Goal: Information Seeking & Learning: Check status

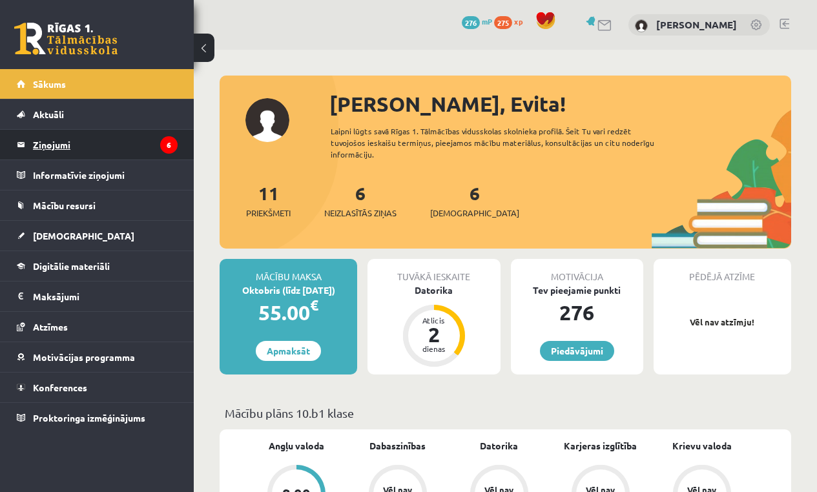
click at [44, 149] on legend "Ziņojumi 6" at bounding box center [105, 145] width 145 height 30
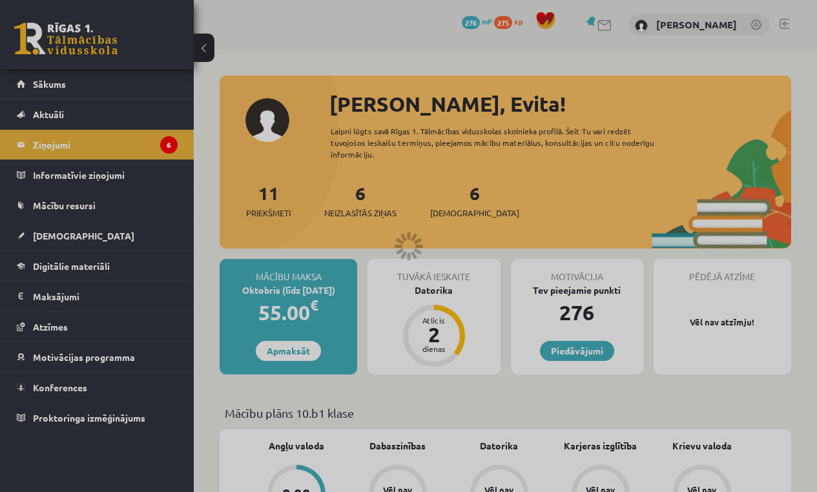
click at [161, 146] on div at bounding box center [408, 246] width 817 height 492
click at [395, 241] on div at bounding box center [408, 246] width 817 height 492
click at [394, 241] on div at bounding box center [408, 246] width 817 height 492
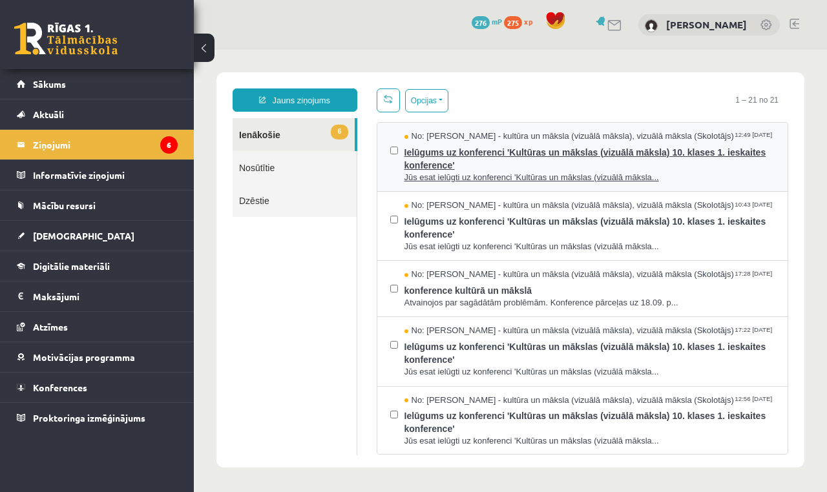
click at [598, 163] on span "Ielūgums uz konferenci 'Kultūras un mākslas (vizuālā māksla) 10. klases 1. iesk…" at bounding box center [589, 157] width 371 height 29
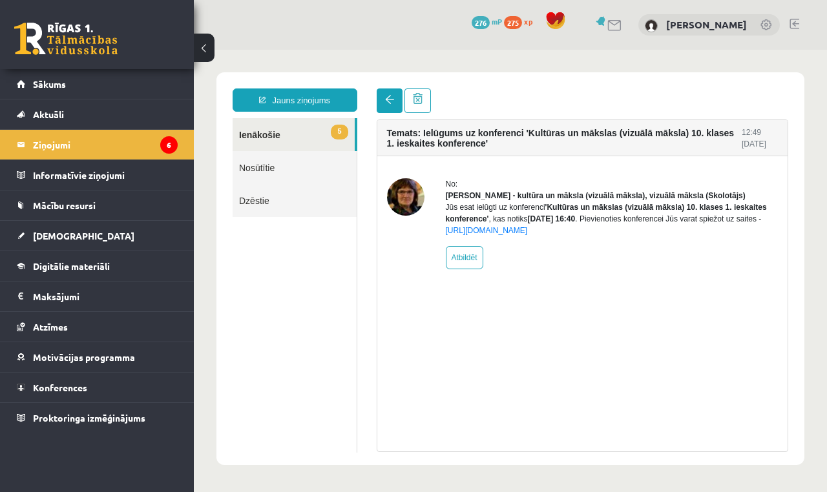
click at [397, 99] on link at bounding box center [390, 100] width 26 height 25
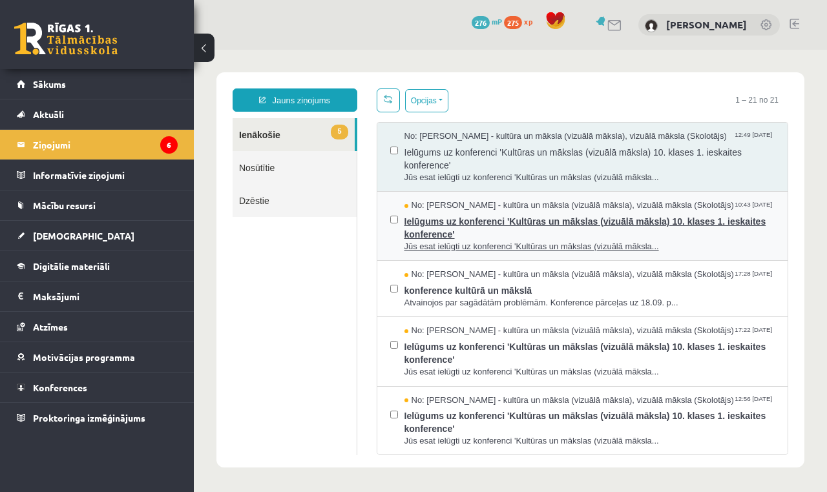
click at [443, 220] on span "Ielūgums uz konferenci 'Kultūras un mākslas (vizuālā māksla) 10. klases 1. iesk…" at bounding box center [589, 226] width 371 height 29
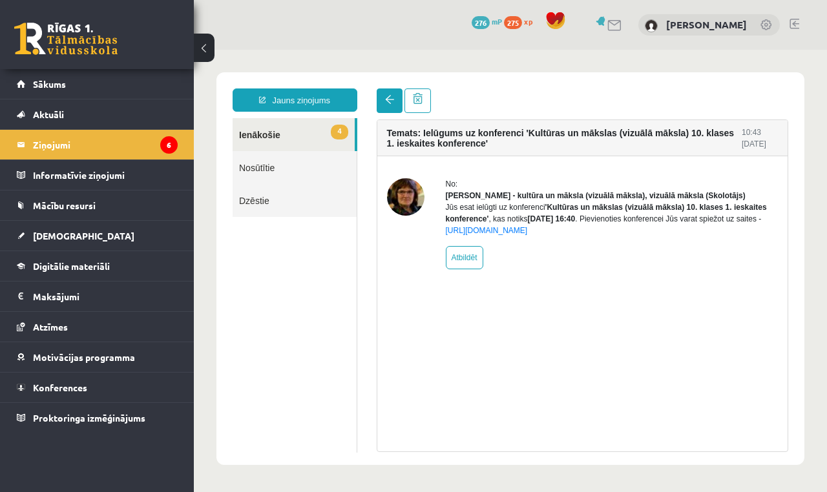
click at [389, 104] on span at bounding box center [389, 99] width 9 height 9
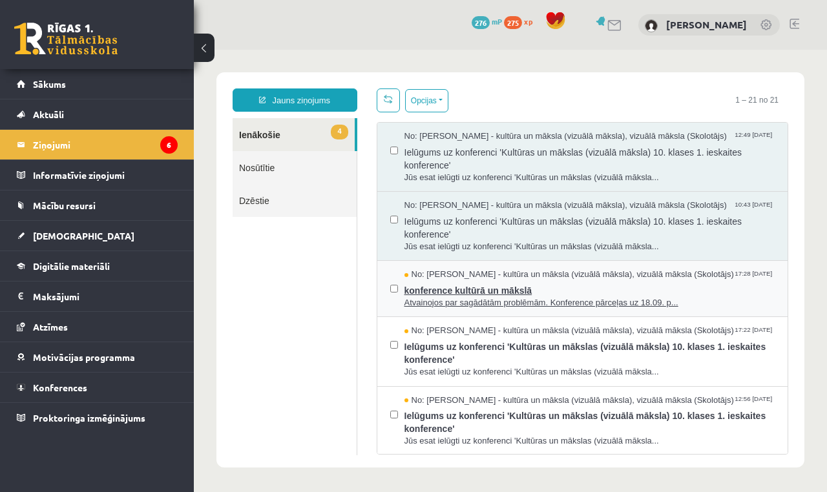
click at [464, 283] on span "konference kultūrā un mākslā" at bounding box center [589, 289] width 371 height 16
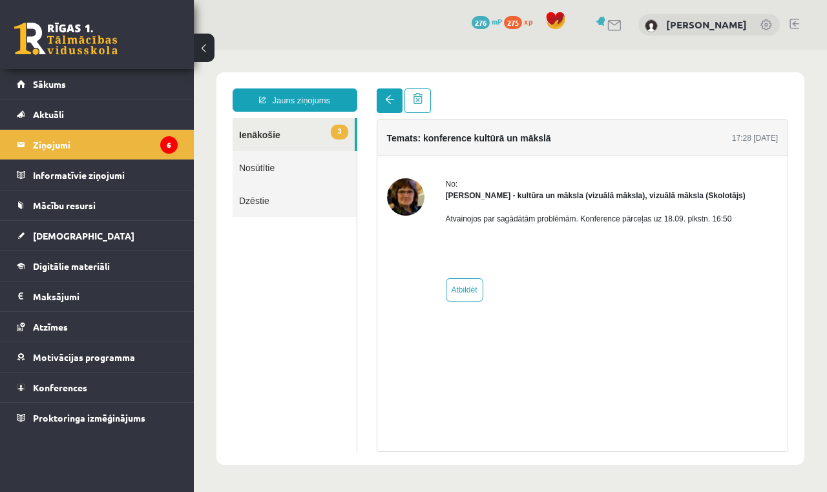
click at [397, 103] on link at bounding box center [390, 100] width 26 height 25
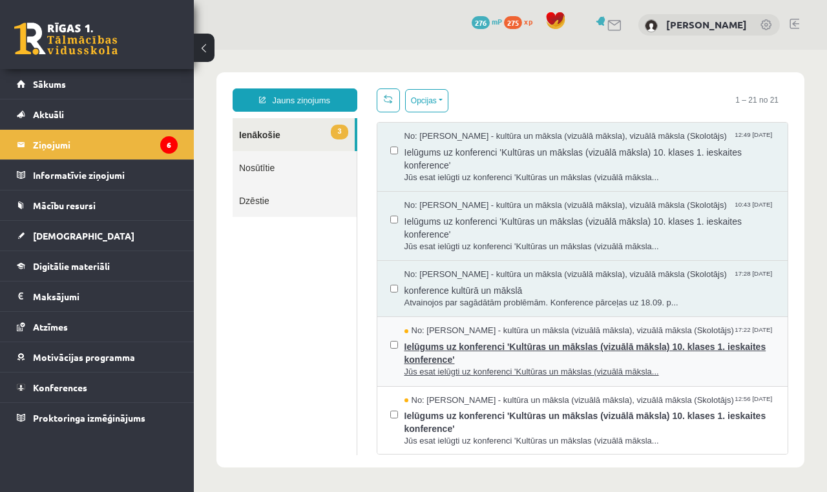
click at [506, 351] on span "Ielūgums uz konferenci 'Kultūras un mākslas (vizuālā māksla) 10. klases 1. iesk…" at bounding box center [589, 351] width 371 height 29
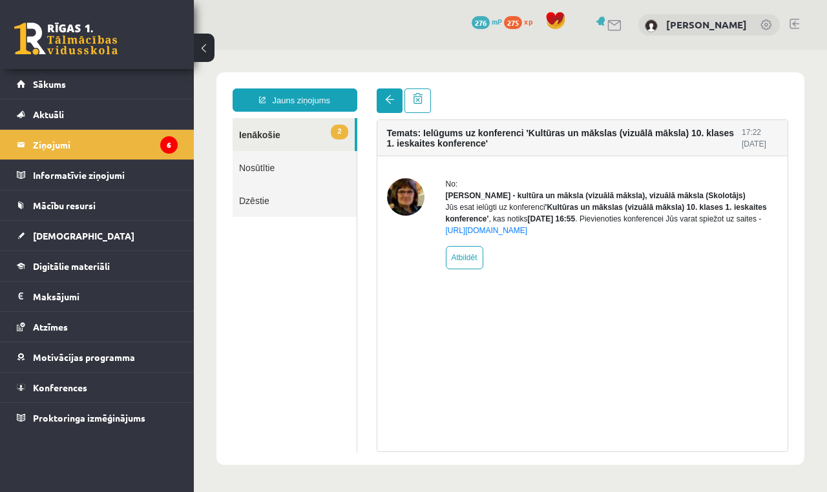
click at [399, 95] on link at bounding box center [390, 100] width 26 height 25
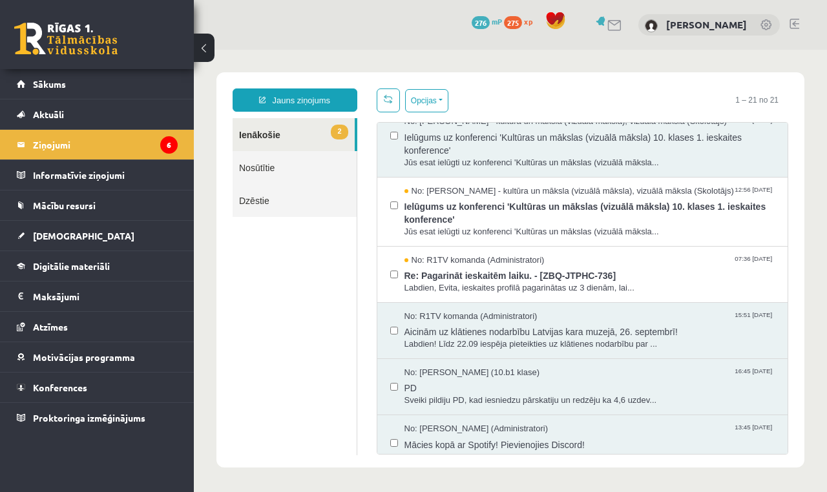
scroll to position [212, 0]
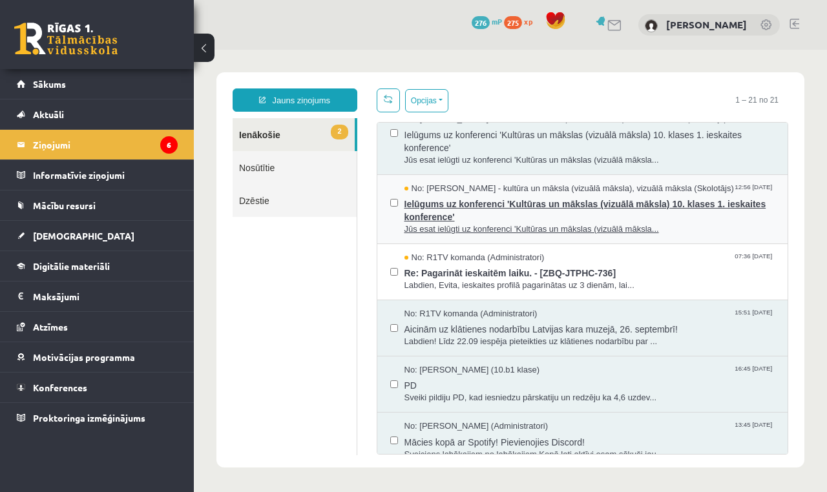
click at [508, 211] on span "Ielūgums uz konferenci 'Kultūras un mākslas (vizuālā māksla) 10. klases 1. iesk…" at bounding box center [589, 208] width 371 height 29
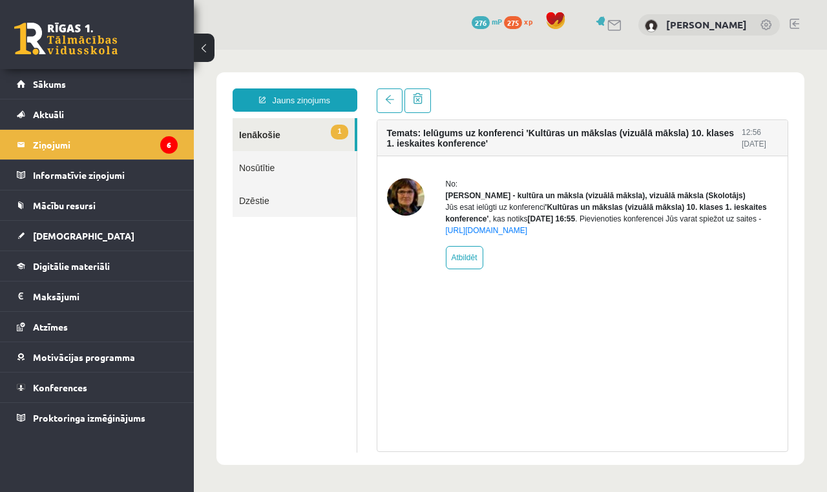
scroll to position [0, 0]
click at [398, 107] on link at bounding box center [390, 100] width 26 height 25
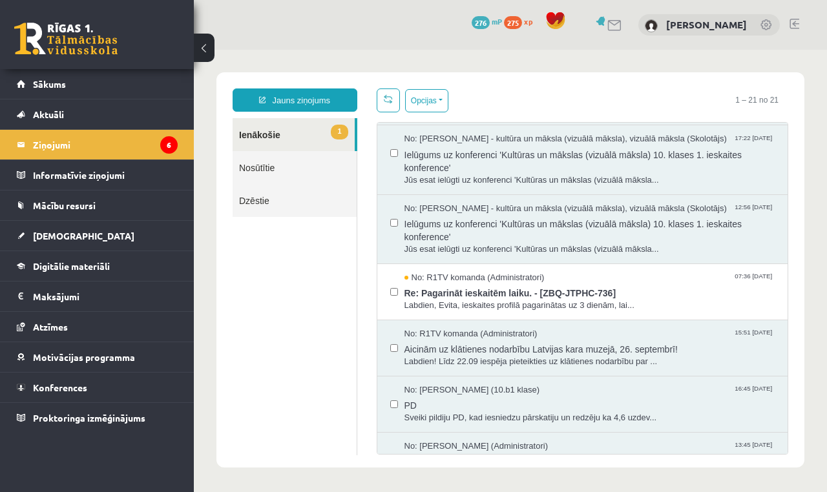
scroll to position [274, 0]
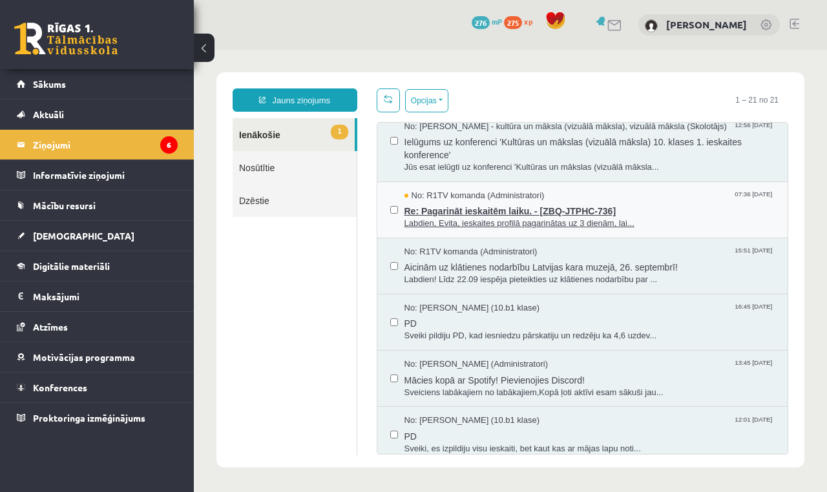
click at [529, 194] on span "No: R1TV komanda (Administratori)" at bounding box center [474, 196] width 140 height 12
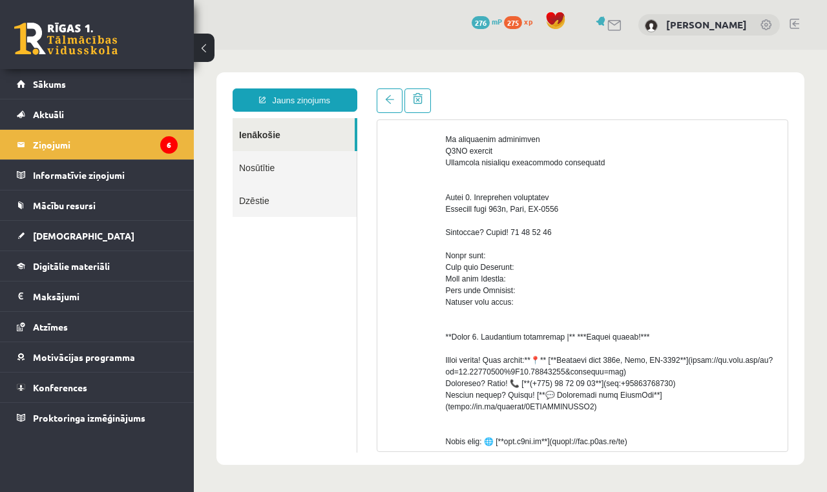
scroll to position [0, 0]
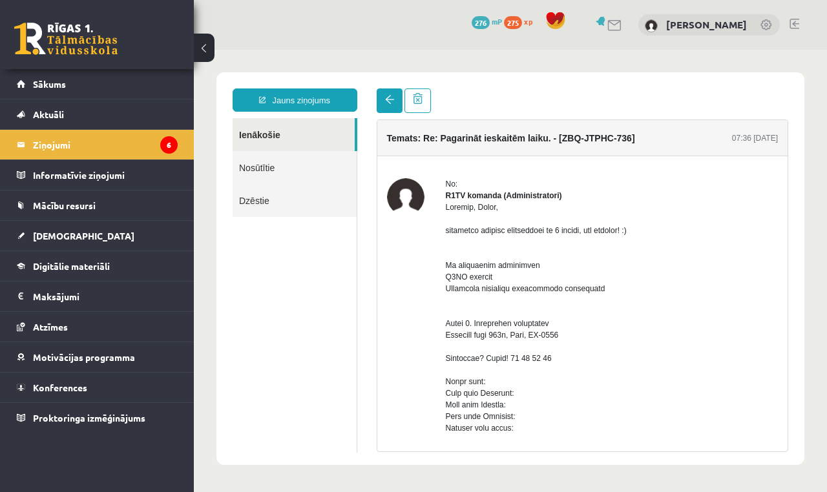
click at [389, 105] on link at bounding box center [390, 100] width 26 height 25
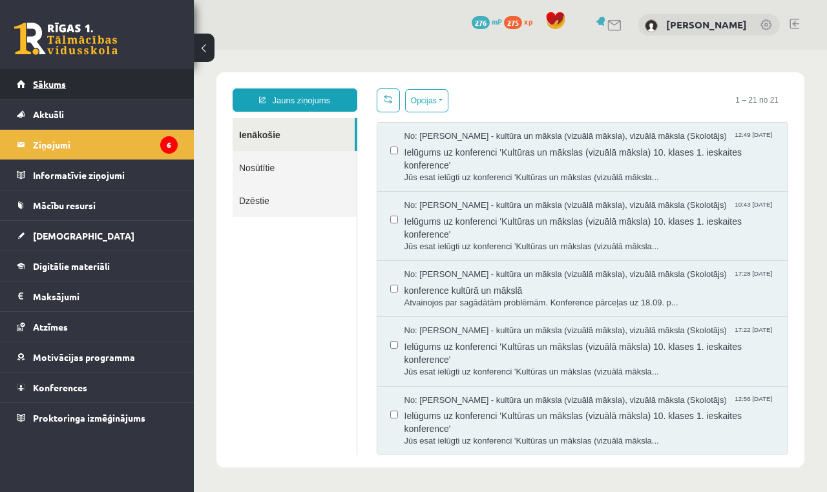
click at [50, 81] on span "Sākums" at bounding box center [49, 84] width 33 height 12
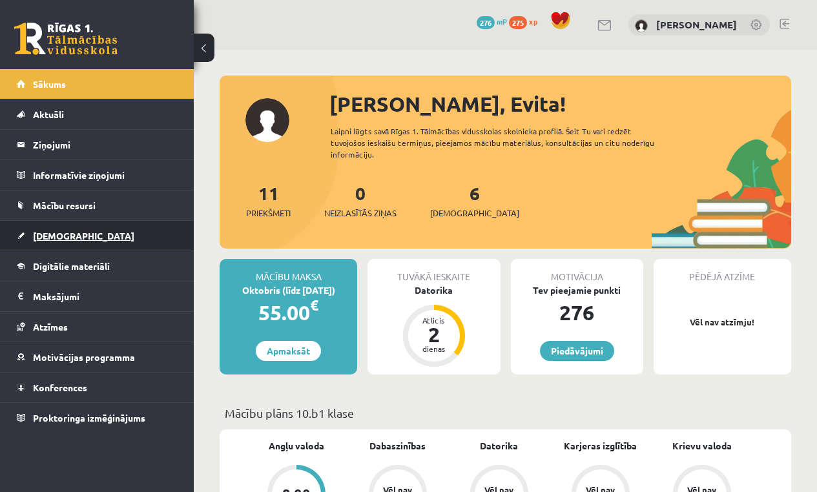
click at [79, 231] on link "[DEMOGRAPHIC_DATA]" at bounding box center [97, 236] width 161 height 30
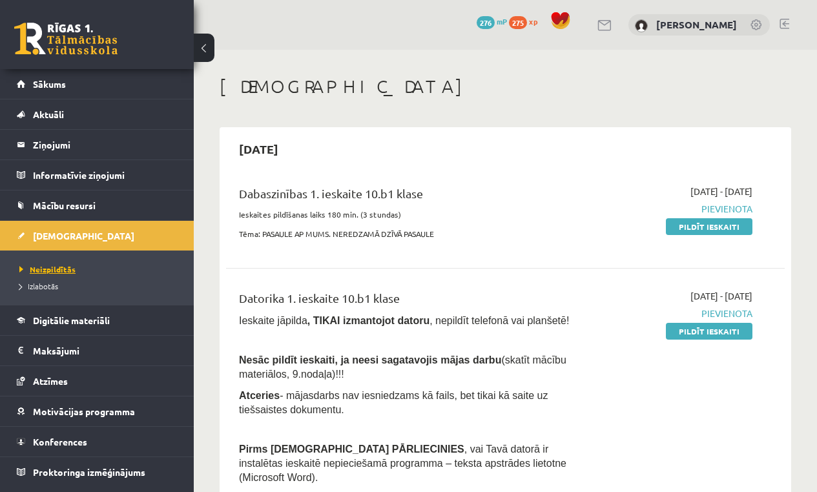
click at [61, 270] on span "Neizpildītās" at bounding box center [47, 269] width 56 height 10
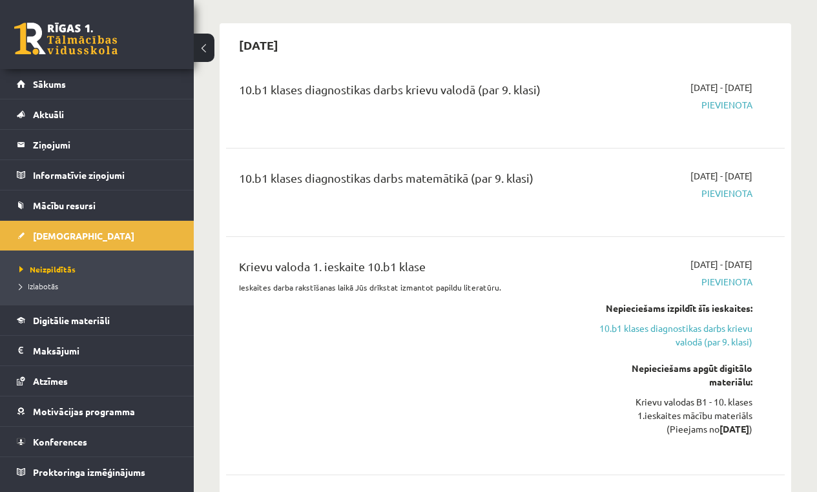
scroll to position [490, 0]
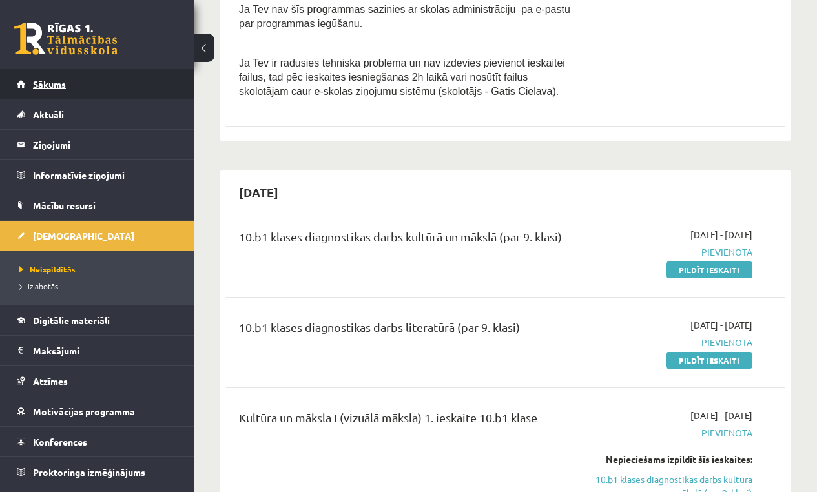
click at [57, 78] on link "Sākums" at bounding box center [97, 84] width 161 height 30
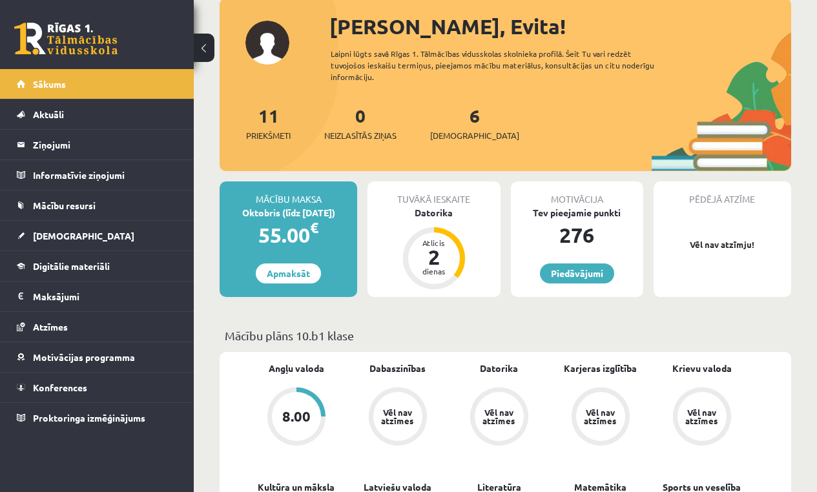
scroll to position [75, 0]
